Goal: Task Accomplishment & Management: Use online tool/utility

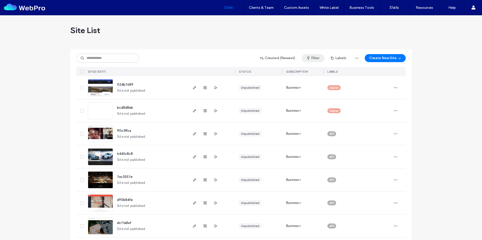
click at [310, 56] on button "Filter" at bounding box center [313, 58] width 23 height 8
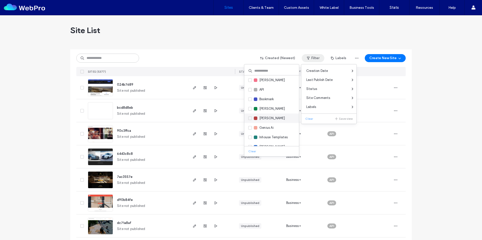
click at [258, 119] on div "[PERSON_NAME]" at bounding box center [269, 118] width 31 height 5
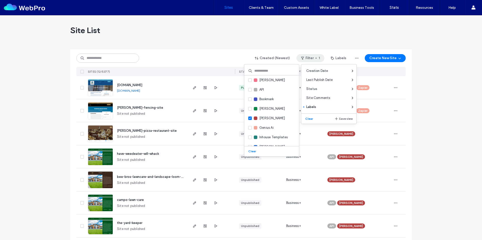
click at [187, 52] on div "Created (Newest) Filter 1 Labels Create New Site SITES (12/5377) STATUS SUBSCRI…" at bounding box center [240, 62] width 329 height 27
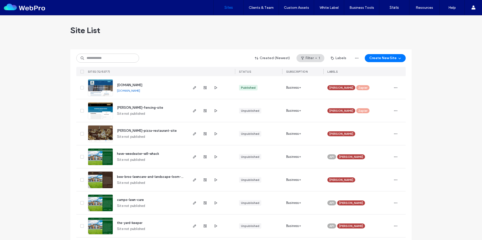
click at [142, 85] on span "www.leaguecitygeneralcontractors.com" at bounding box center [129, 85] width 25 height 4
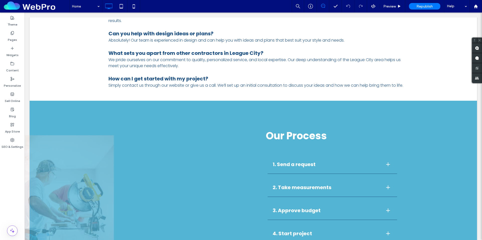
scroll to position [2343, 0]
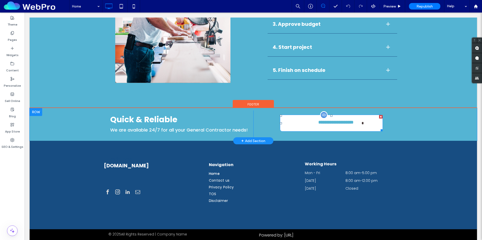
click at [346, 120] on span "**********" at bounding box center [335, 123] width 51 height 15
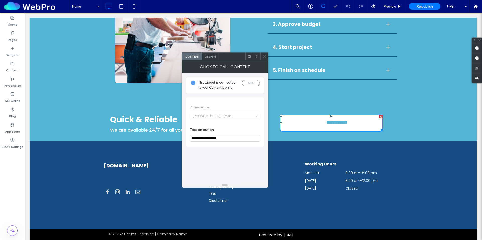
click at [263, 59] on span at bounding box center [264, 57] width 4 height 8
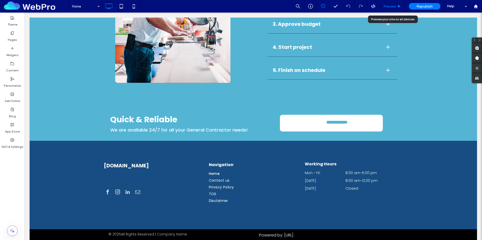
click at [385, 8] on span "Preview" at bounding box center [389, 6] width 13 height 4
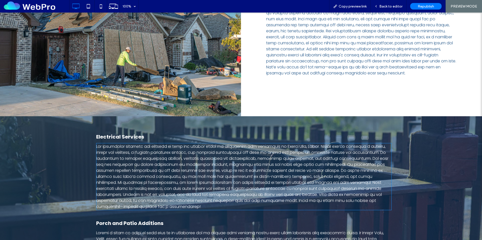
scroll to position [967, 0]
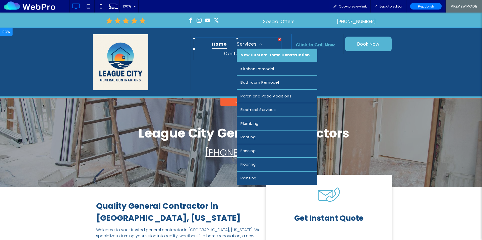
click at [256, 55] on span "New Custom Home Construction" at bounding box center [274, 55] width 69 height 6
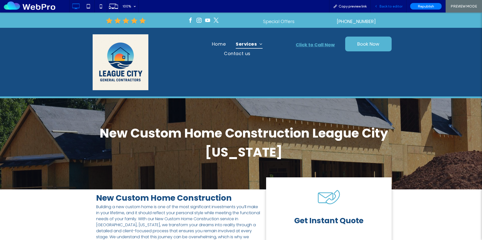
click at [387, 7] on span "Back to editor" at bounding box center [390, 6] width 23 height 4
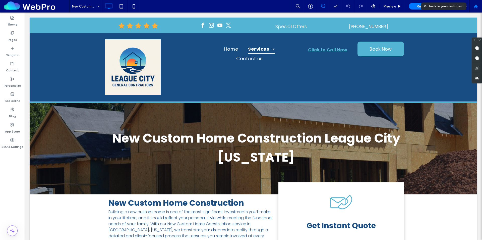
click at [479, 8] on div at bounding box center [475, 6] width 12 height 4
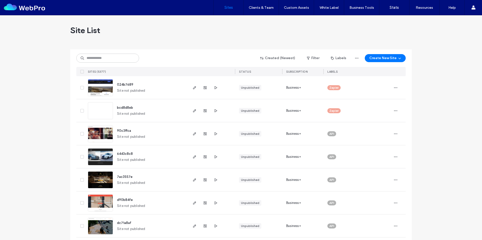
click at [321, 61] on button "Filter" at bounding box center [313, 58] width 23 height 8
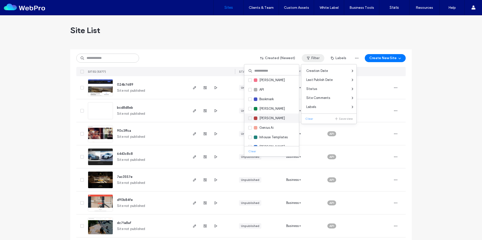
click at [265, 118] on span "[PERSON_NAME]" at bounding box center [272, 118] width 26 height 5
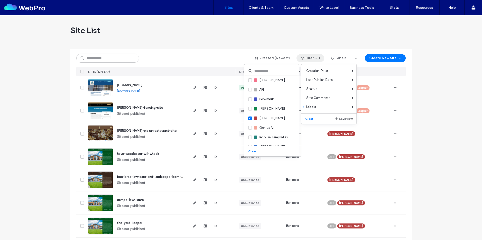
click at [171, 91] on div "www.leaguecitygeneralcontractors.com www.leaguecitygeneralcontractors.com" at bounding box center [150, 87] width 75 height 23
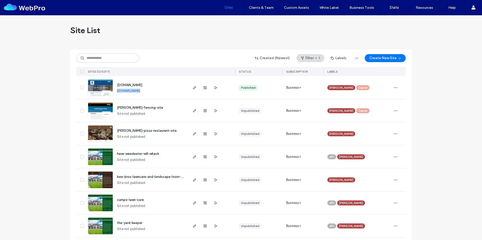
drag, startPoint x: 171, startPoint y: 91, endPoint x: 113, endPoint y: 93, distance: 58.5
click at [113, 93] on div "www.leaguecitygeneralcontractors.com www.leaguecitygeneralcontractors.com" at bounding box center [150, 87] width 75 height 23
copy div "www.leaguecitygeneralcontractors.com"
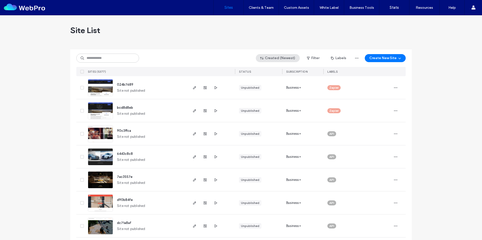
click at [282, 60] on button "Created (Newest)" at bounding box center [278, 58] width 44 height 8
click at [312, 60] on button "Filter" at bounding box center [313, 58] width 23 height 8
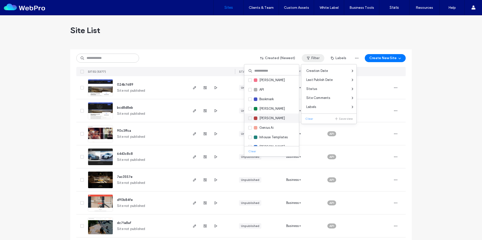
click at [267, 118] on span "Charlie" at bounding box center [272, 118] width 26 height 5
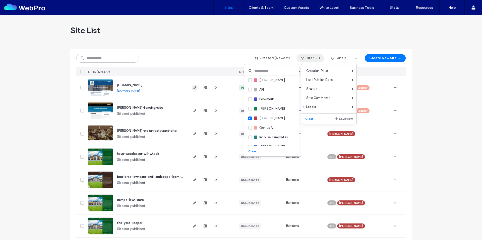
click at [194, 89] on icon "button" at bounding box center [194, 88] width 4 height 4
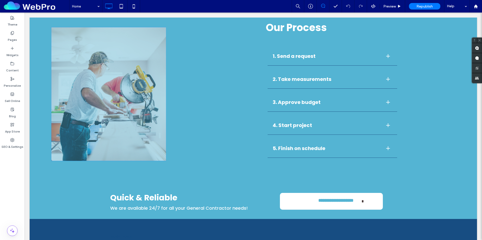
scroll to position [2272, 0]
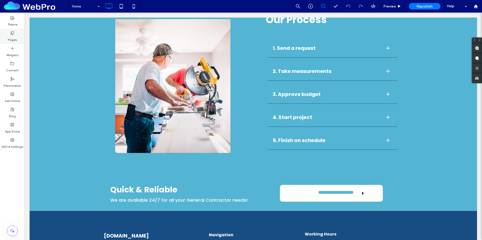
click at [14, 36] on label "Pages" at bounding box center [12, 38] width 9 height 7
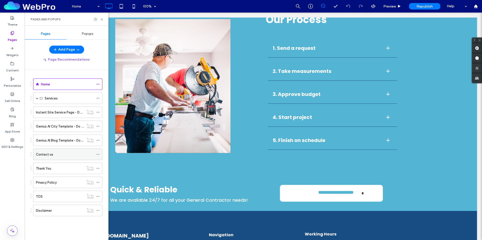
click at [53, 157] on div "Contact us" at bounding box center [65, 154] width 58 height 11
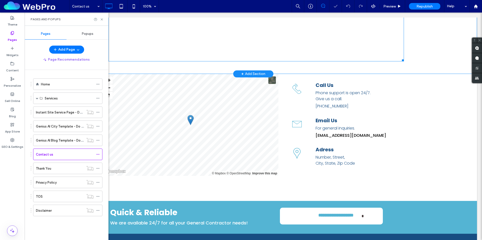
scroll to position [419, 0]
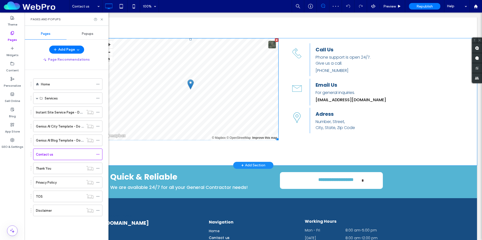
click at [193, 60] on span at bounding box center [191, 89] width 176 height 102
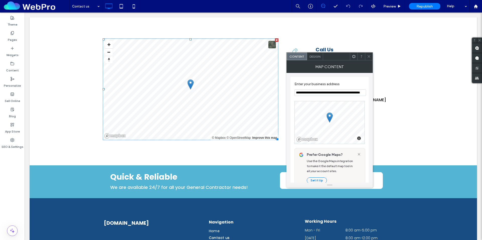
click at [331, 93] on input "**********" at bounding box center [329, 93] width 71 height 7
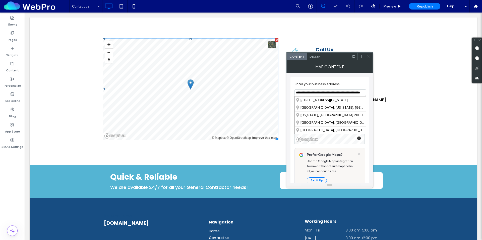
click at [331, 93] on input "**********" at bounding box center [329, 93] width 71 height 7
click at [336, 100] on div "League C ity, [US_STATE], [GEOGRAPHIC_DATA]" at bounding box center [330, 100] width 71 height 7
type input "**********"
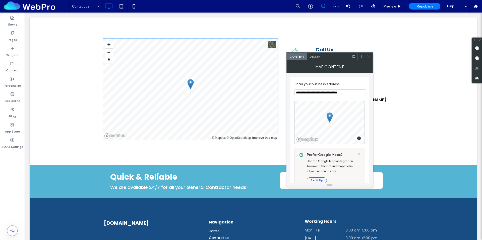
click at [369, 56] on icon at bounding box center [369, 57] width 4 height 4
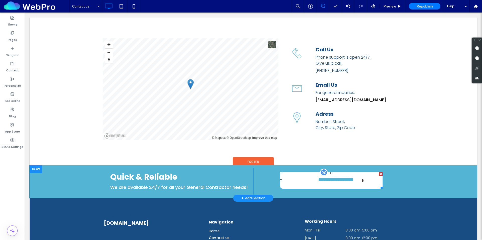
click at [320, 179] on span "**********" at bounding box center [335, 180] width 51 height 15
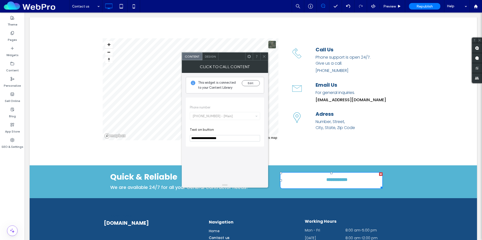
click at [263, 55] on icon at bounding box center [264, 57] width 4 height 4
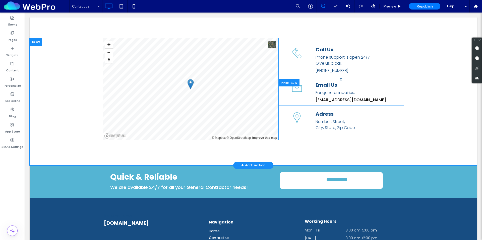
click at [297, 82] on div at bounding box center [288, 83] width 21 height 8
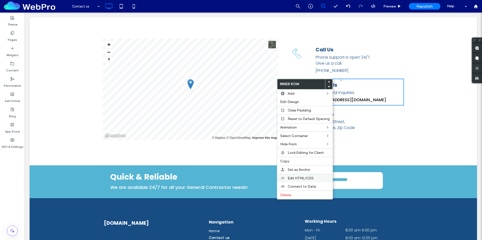
drag, startPoint x: 294, startPoint y: 194, endPoint x: 289, endPoint y: 175, distance: 19.5
click at [294, 194] on label "Delete" at bounding box center [304, 195] width 49 height 4
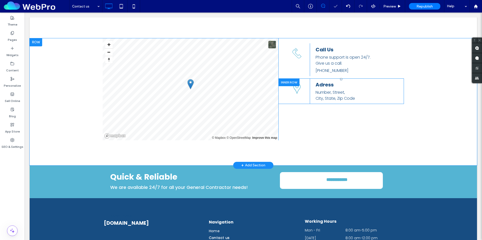
click at [293, 80] on div at bounding box center [288, 83] width 21 height 8
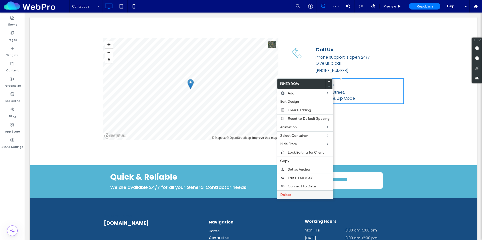
click at [287, 193] on span "Delete" at bounding box center [285, 195] width 11 height 4
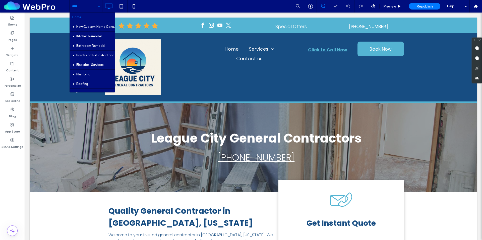
click at [91, 9] on input at bounding box center [84, 6] width 25 height 13
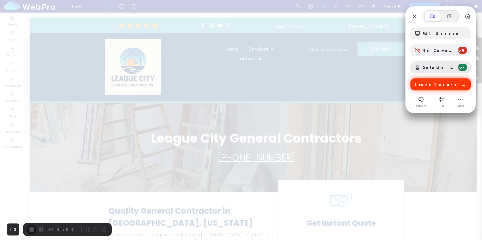
click at [442, 85] on span "Start Recording" at bounding box center [440, 84] width 53 height 5
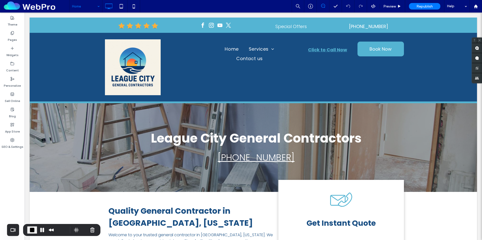
click at [100, 7] on div "Home" at bounding box center [85, 6] width 33 height 13
click at [13, 35] on label "Pages" at bounding box center [12, 38] width 9 height 7
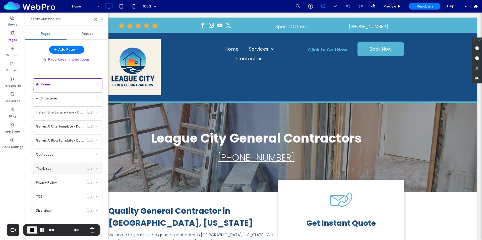
click at [61, 170] on div "Thank You" at bounding box center [60, 168] width 48 height 5
click at [53, 153] on div "Contact us" at bounding box center [65, 154] width 58 height 5
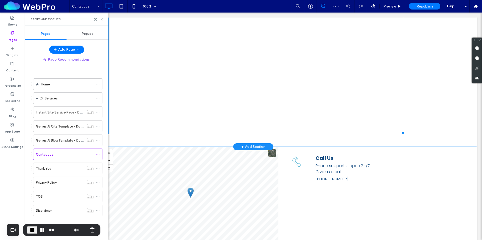
scroll to position [377, 0]
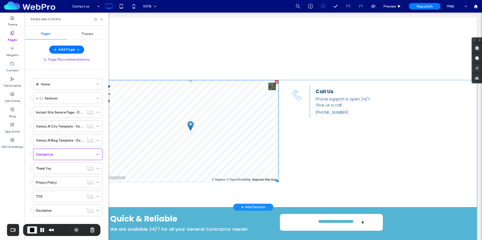
click at [195, 122] on span at bounding box center [191, 131] width 176 height 102
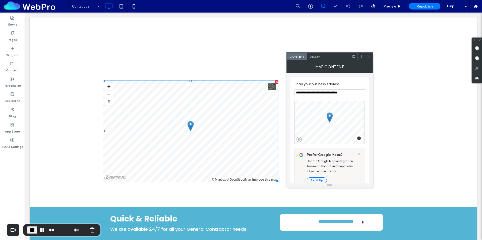
click at [368, 58] on span at bounding box center [369, 57] width 4 height 8
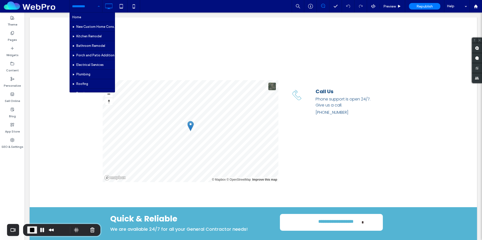
drag, startPoint x: 91, startPoint y: 7, endPoint x: 91, endPoint y: 10, distance: 2.8
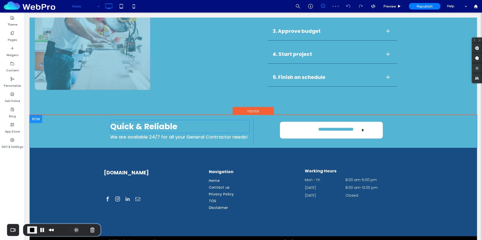
scroll to position [2343, 0]
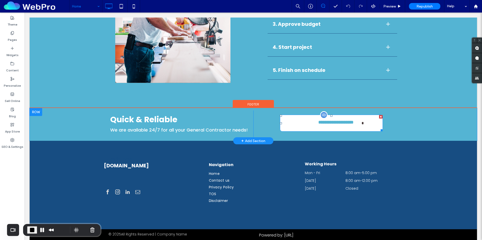
click at [307, 115] on link "**********" at bounding box center [331, 123] width 103 height 17
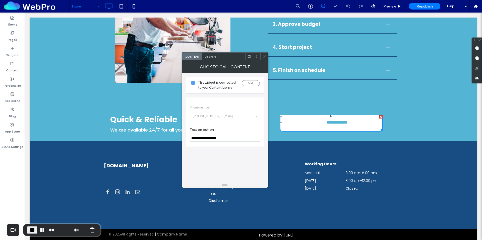
drag, startPoint x: 223, startPoint y: 138, endPoint x: 202, endPoint y: 140, distance: 20.9
click at [202, 140] on input "**********" at bounding box center [225, 138] width 70 height 7
type input "**********"
click at [235, 142] on section "**********" at bounding box center [225, 134] width 70 height 19
click at [264, 57] on icon at bounding box center [264, 57] width 4 height 4
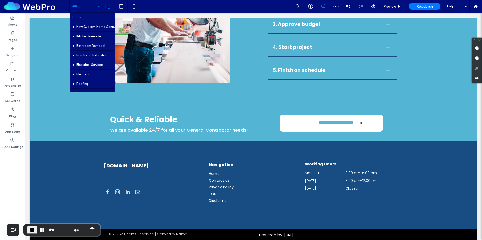
drag, startPoint x: 85, startPoint y: 9, endPoint x: 86, endPoint y: 15, distance: 6.9
click at [85, 9] on input at bounding box center [84, 6] width 25 height 13
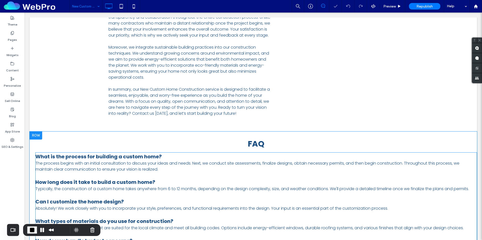
scroll to position [870, 0]
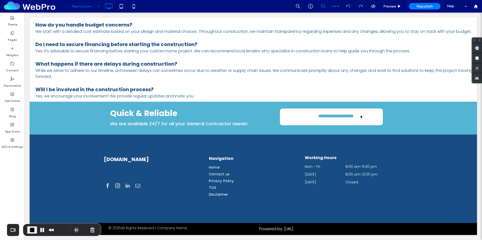
click at [90, 6] on input at bounding box center [84, 6] width 25 height 13
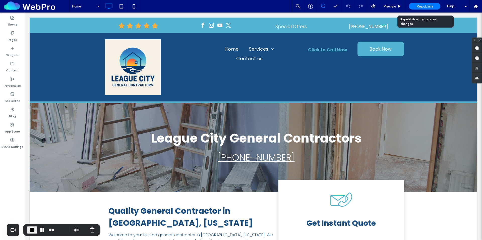
click at [415, 7] on div "Republish" at bounding box center [424, 6] width 31 height 7
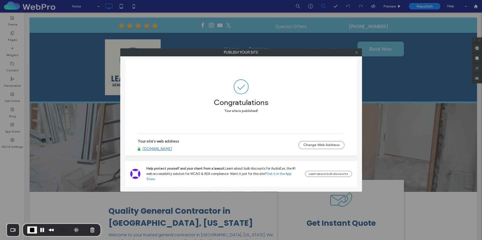
click at [357, 51] on icon at bounding box center [356, 53] width 4 height 4
